Goal: Task Accomplishment & Management: Manage account settings

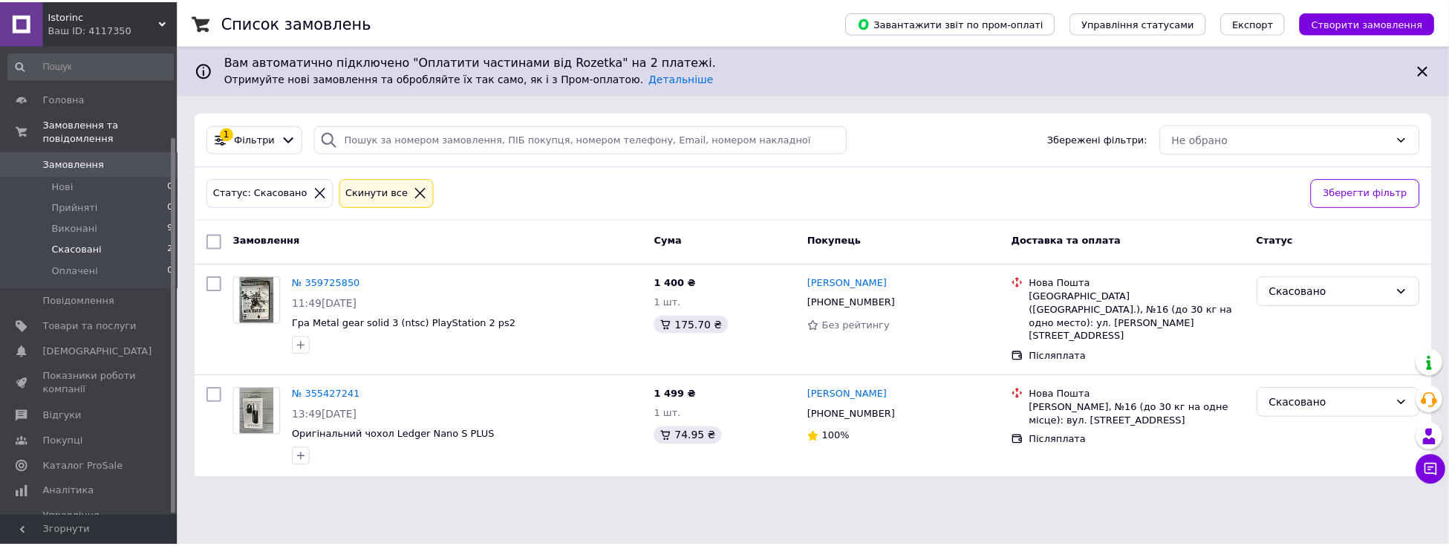
scroll to position [114, 0]
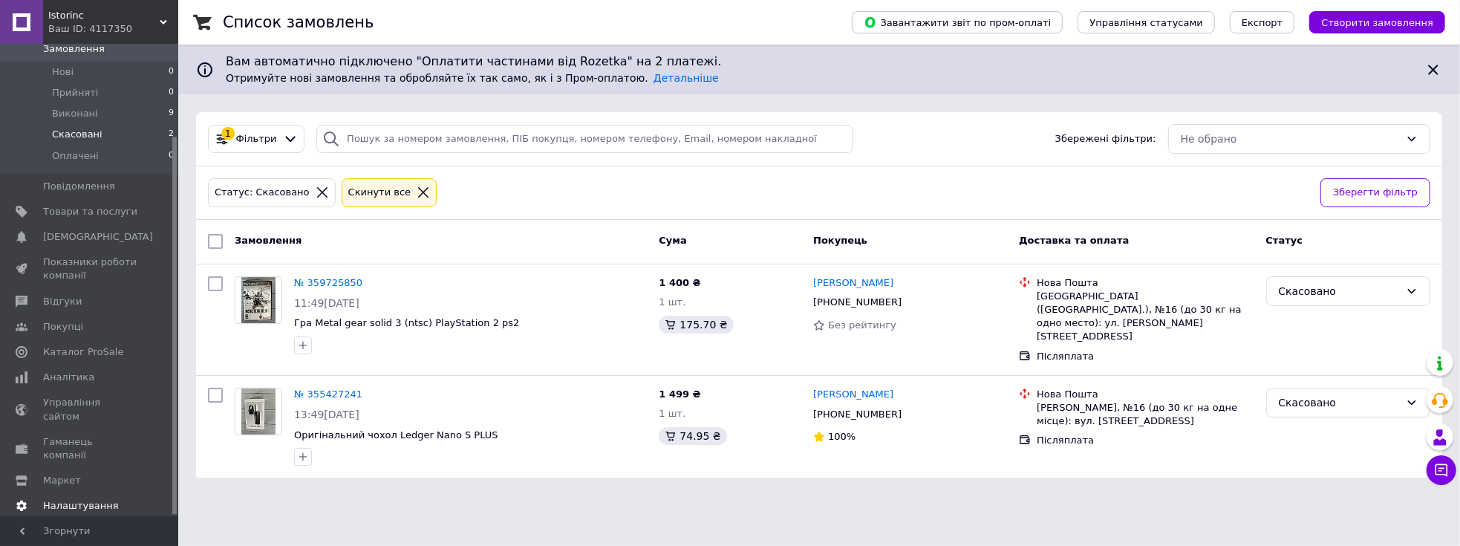
click at [102, 499] on span "Налаштування" at bounding box center [81, 505] width 76 height 13
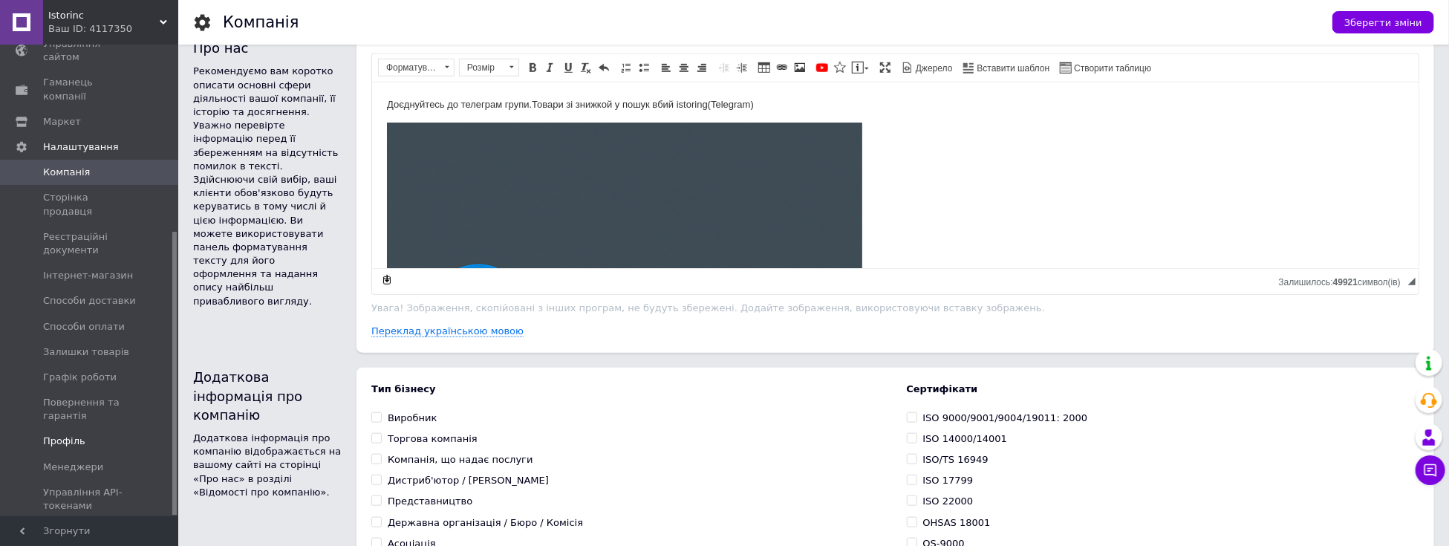
scroll to position [742, 0]
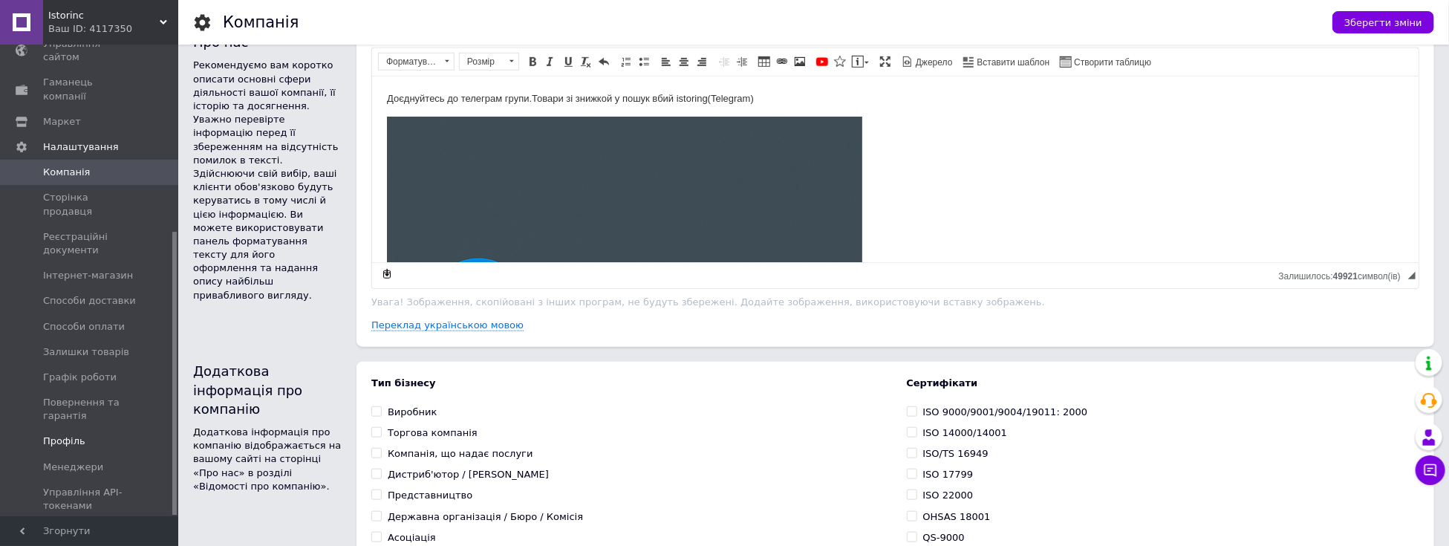
click at [79, 434] on span "Профіль" at bounding box center [64, 440] width 42 height 13
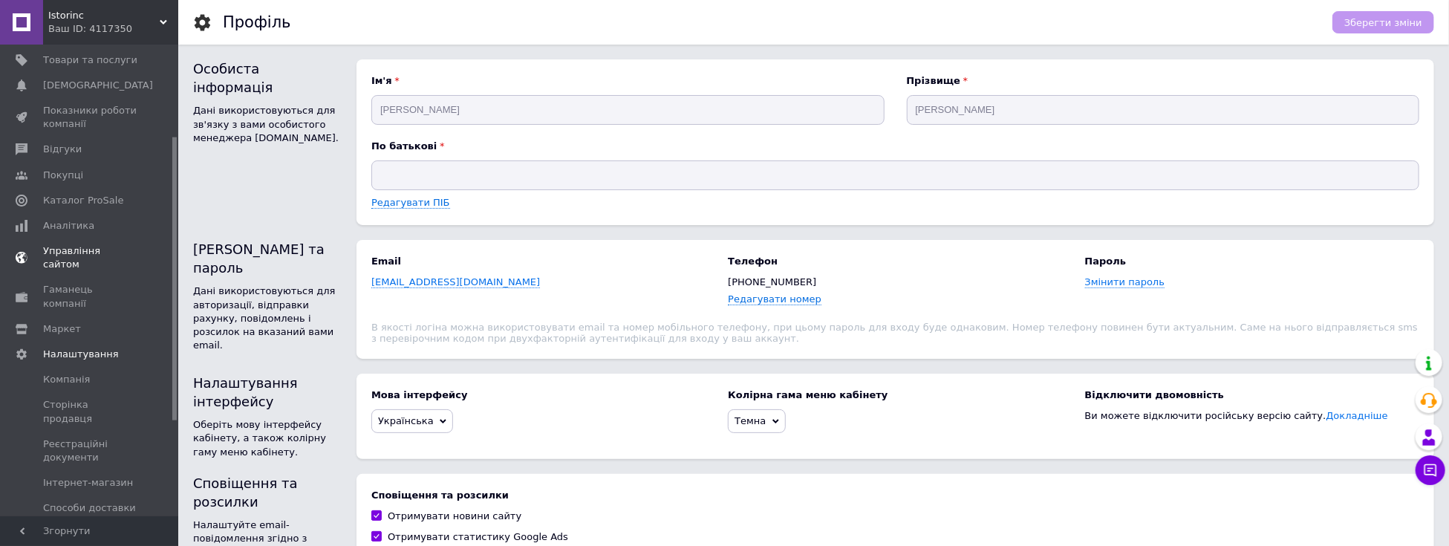
scroll to position [13, 0]
